Goal: Navigation & Orientation: Find specific page/section

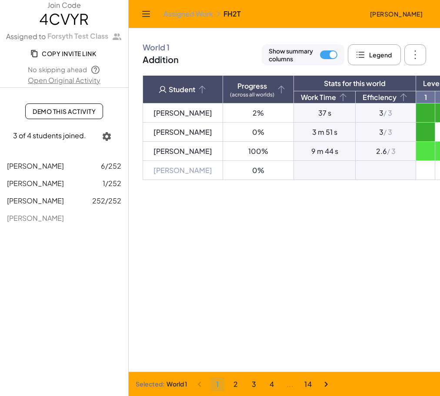
click at [438, 203] on main "World 1 Addition Show summary columns Progress Work Time Efficiency Legend Sett…" at bounding box center [284, 198] width 311 height 396
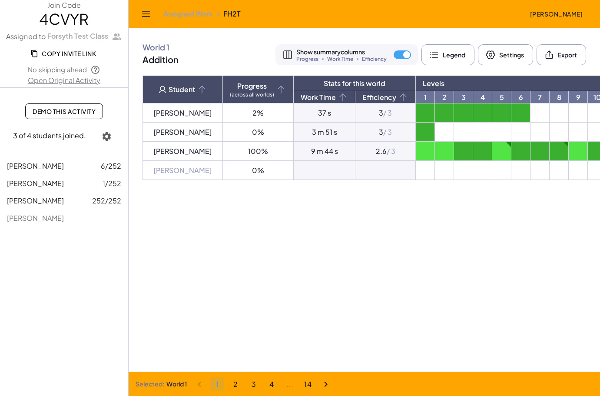
click at [327, 383] on icon "Next page" at bounding box center [326, 384] width 10 height 10
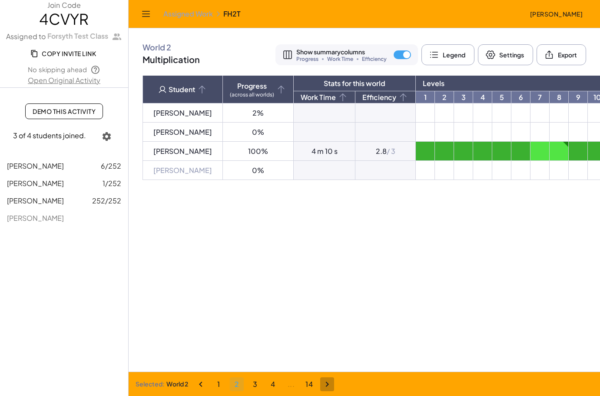
click at [329, 385] on icon "Next page" at bounding box center [327, 384] width 10 height 10
click at [327, 383] on icon "Next page" at bounding box center [327, 384] width 10 height 10
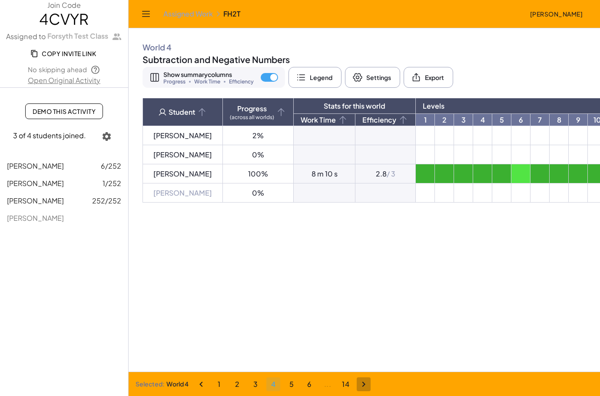
click at [361, 386] on icon "Next page" at bounding box center [363, 384] width 10 height 10
click at [400, 384] on icon "Next page" at bounding box center [399, 384] width 10 height 10
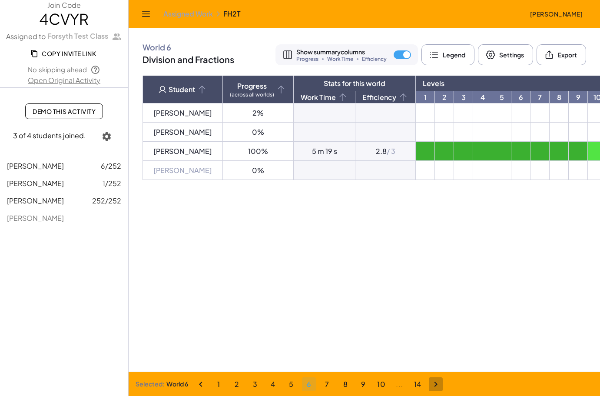
click at [410, 385] on li "..." at bounding box center [417, 384] width 14 height 14
click at [436, 383] on icon "Next page" at bounding box center [435, 384] width 10 height 10
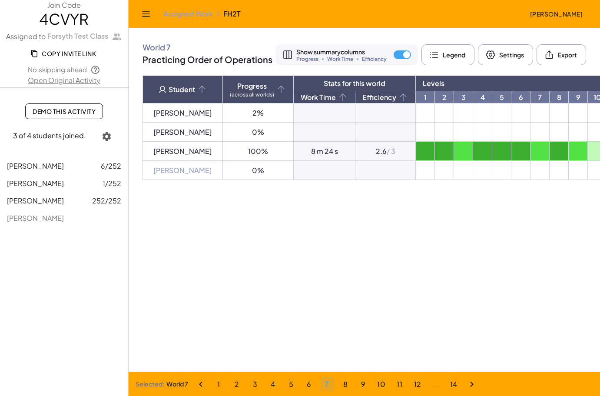
drag, startPoint x: 476, startPoint y: 382, endPoint x: 481, endPoint y: 381, distance: 5.7
click at [439, 381] on icon "Next page" at bounding box center [471, 384] width 10 height 10
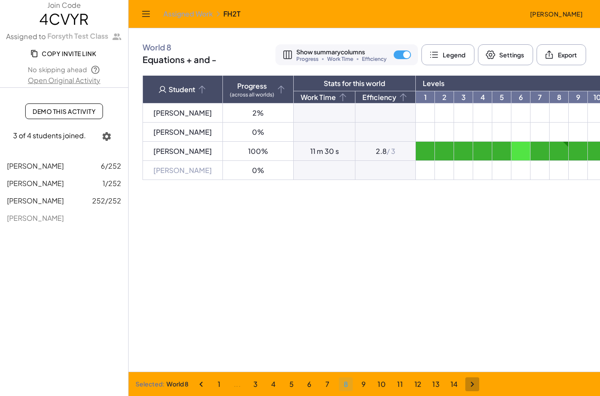
click at [439, 383] on icon "Next page" at bounding box center [472, 384] width 10 height 10
click at [439, 383] on icon "Next page" at bounding box center [471, 384] width 10 height 10
click at [439, 384] on icon "Next page" at bounding box center [474, 384] width 10 height 10
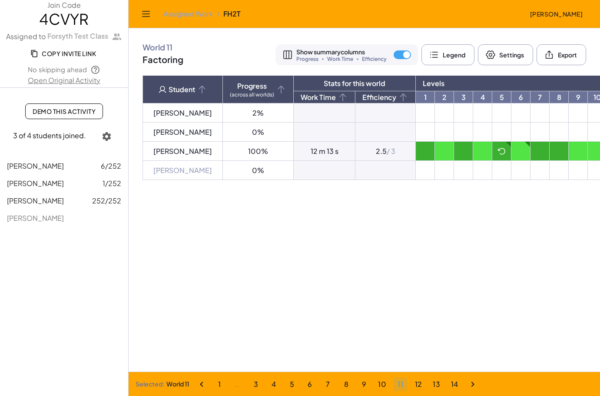
click at [439, 384] on icon "Next page" at bounding box center [472, 384] width 10 height 10
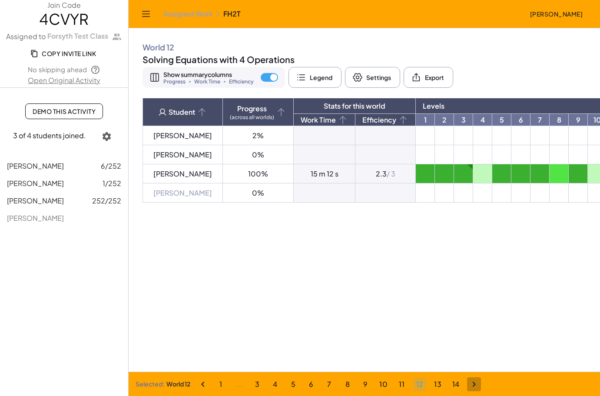
click at [439, 383] on icon "Next page" at bounding box center [474, 384] width 10 height 10
click at [439, 385] on icon "Next page" at bounding box center [474, 384] width 10 height 10
